Goal: Information Seeking & Learning: Learn about a topic

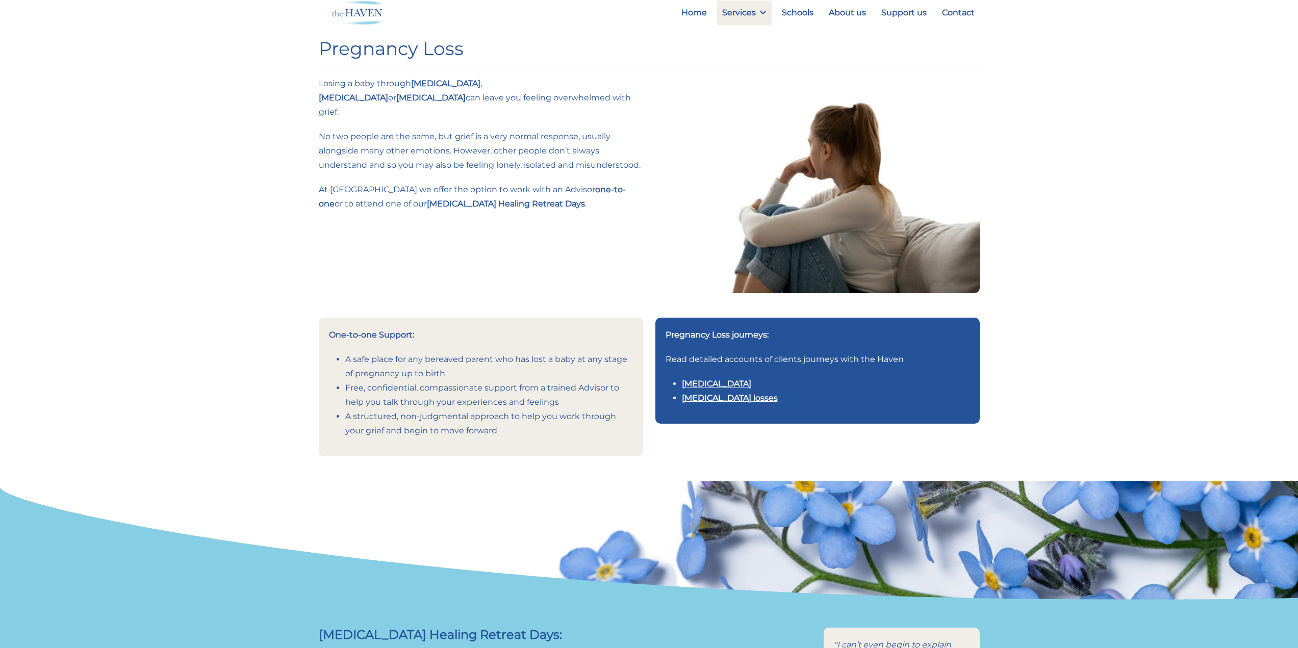
drag, startPoint x: 1079, startPoint y: 97, endPoint x: 1058, endPoint y: 98, distance: 20.9
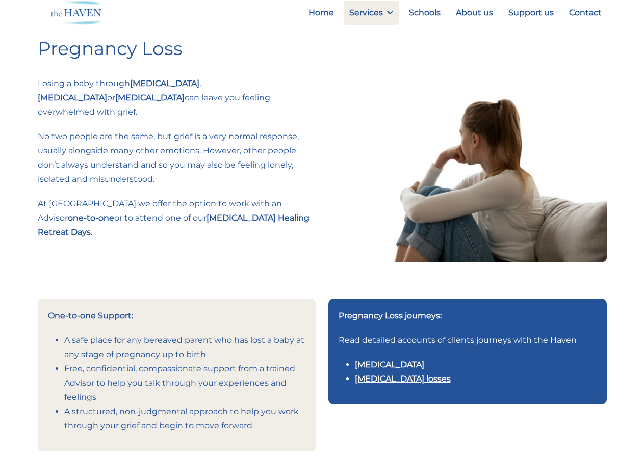
click at [383, 360] on link "Stillbirth" at bounding box center [389, 365] width 69 height 10
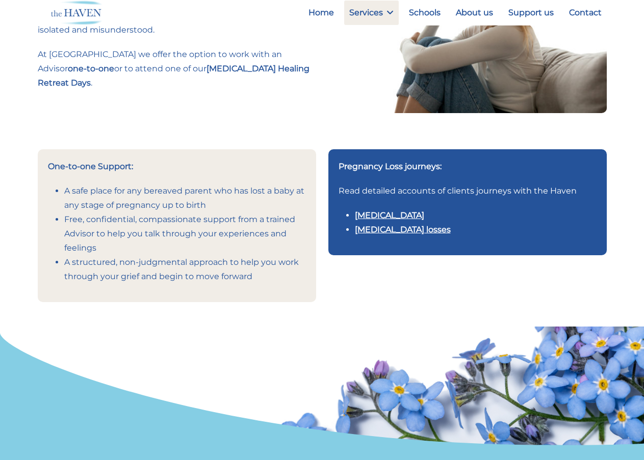
scroll to position [153, 0]
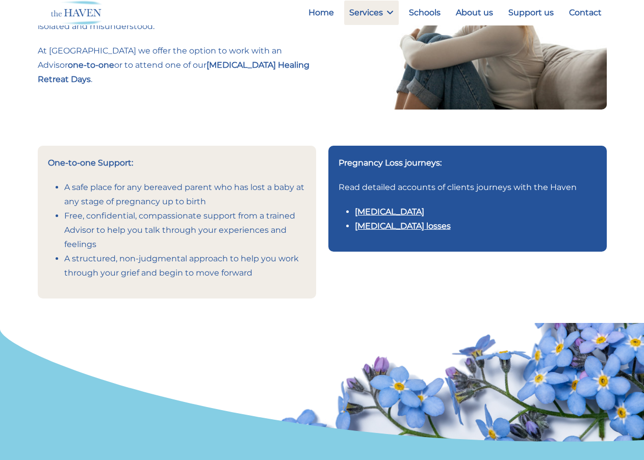
click at [371, 221] on link "[MEDICAL_DATA] losses" at bounding box center [403, 226] width 96 height 10
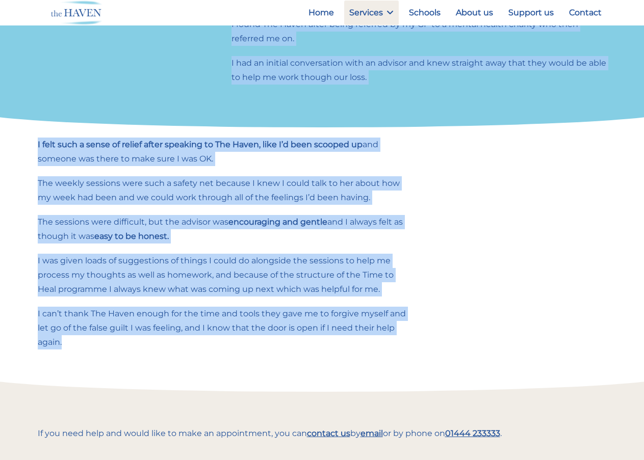
scroll to position [624, 0]
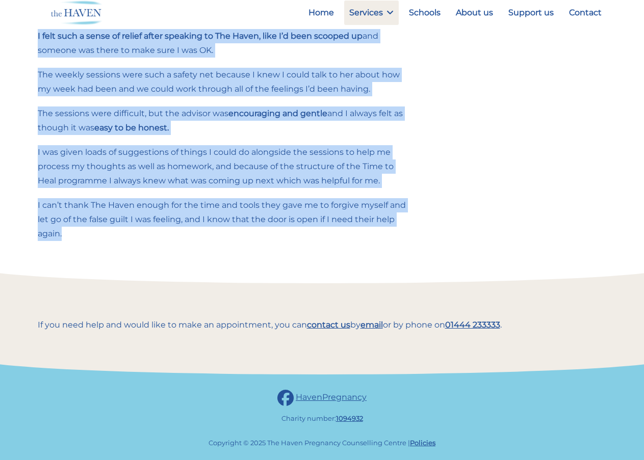
drag, startPoint x: 35, startPoint y: 100, endPoint x: 402, endPoint y: 234, distance: 390.6
copy div "We thought long and hard about starting a family. Was it the right time? Were w…"
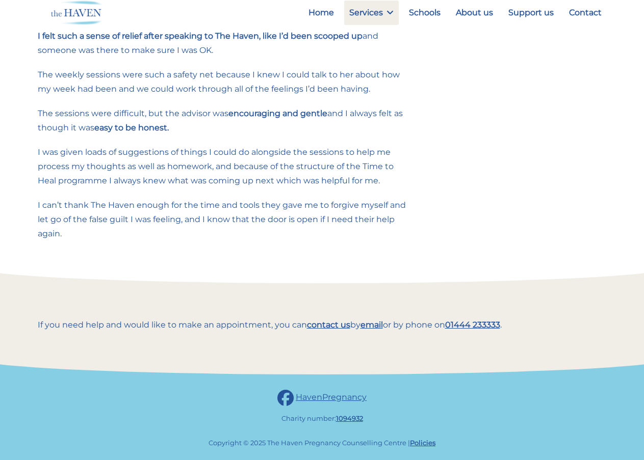
click at [520, 63] on div at bounding box center [516, 140] width 194 height 222
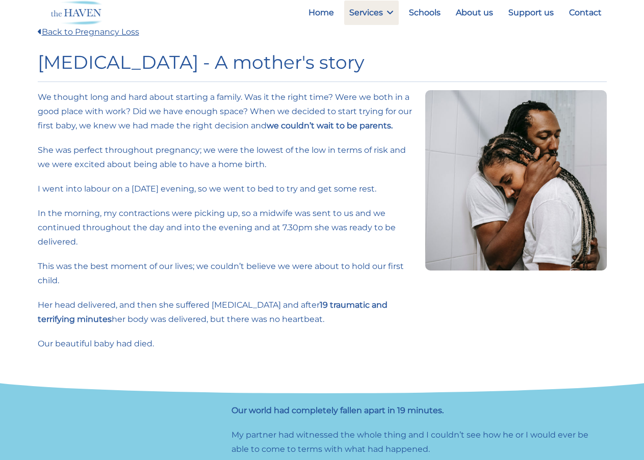
scroll to position [0, 0]
click at [63, 36] on link "Back to Pregnancy Loss" at bounding box center [88, 33] width 101 height 10
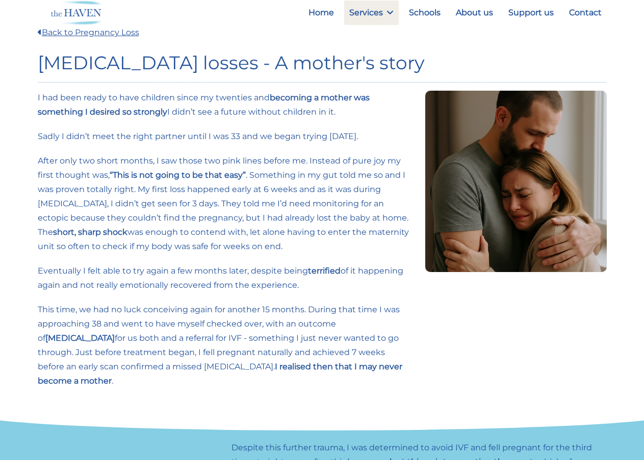
click at [457, 339] on div at bounding box center [516, 245] width 194 height 308
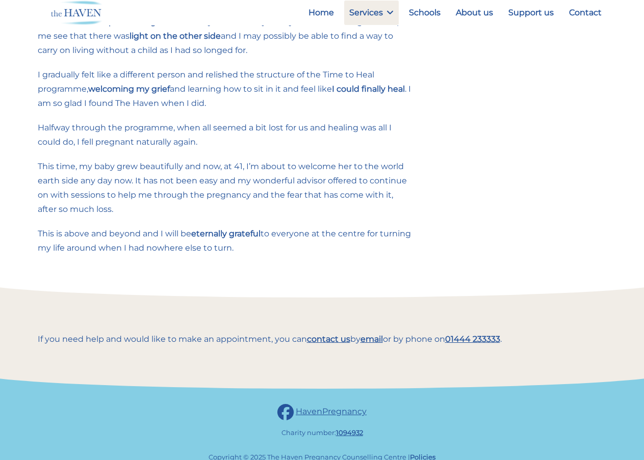
scroll to position [715, 0]
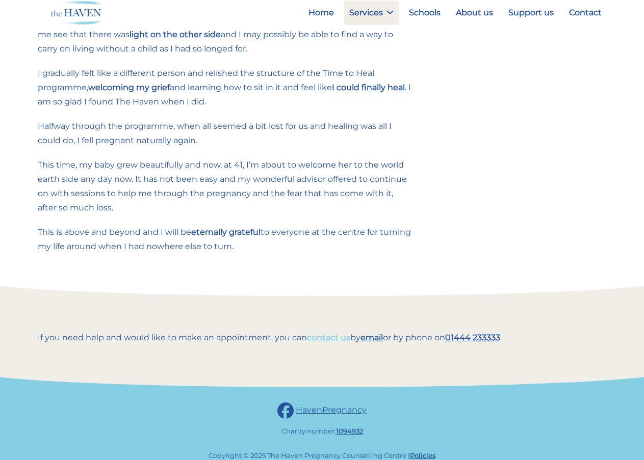
click at [338, 333] on link "contact us" at bounding box center [328, 338] width 43 height 10
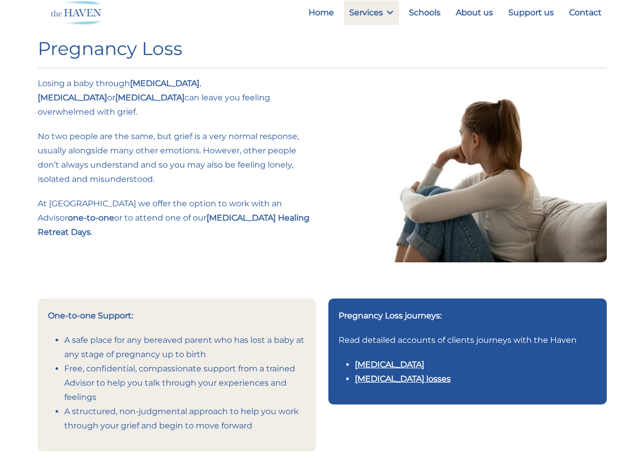
click at [396, 59] on h1 "Pregnancy Loss" at bounding box center [322, 49] width 569 height 22
click at [499, 51] on h1 "Pregnancy Loss" at bounding box center [322, 49] width 569 height 22
click at [339, 82] on img at bounding box center [467, 169] width 278 height 186
click at [430, 360] on link "Multiple pregnancy losses" at bounding box center [403, 365] width 96 height 10
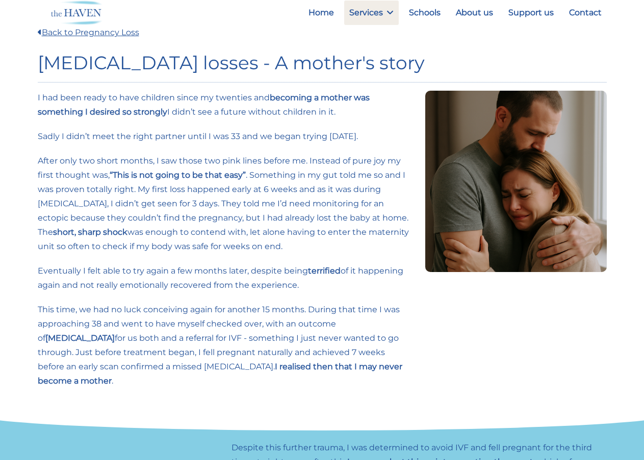
click at [65, 24] on div at bounding box center [76, 13] width 63 height 24
